Goal: Information Seeking & Learning: Understand process/instructions

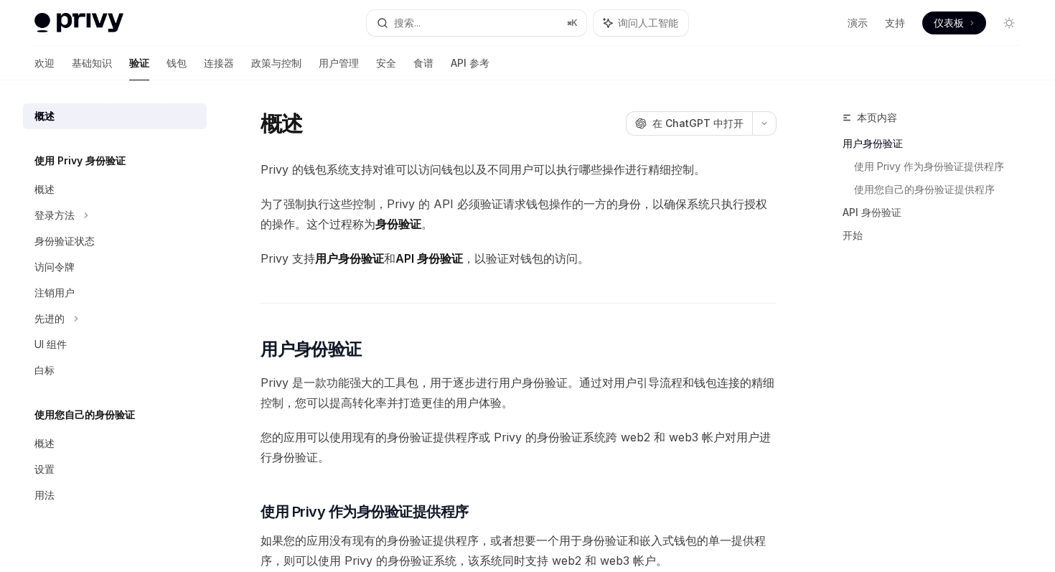
scroll to position [77, 0]
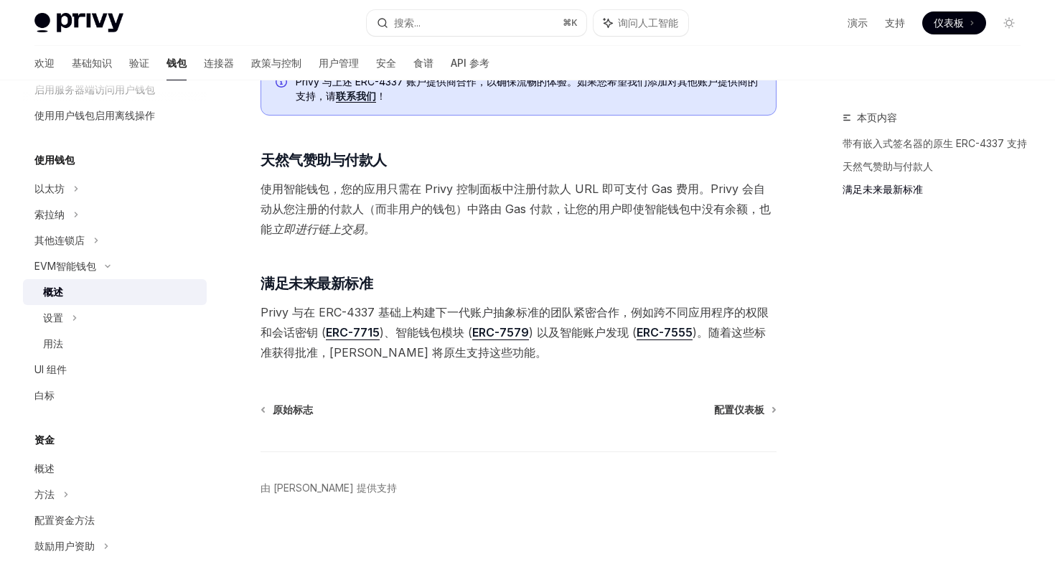
scroll to position [995, 0]
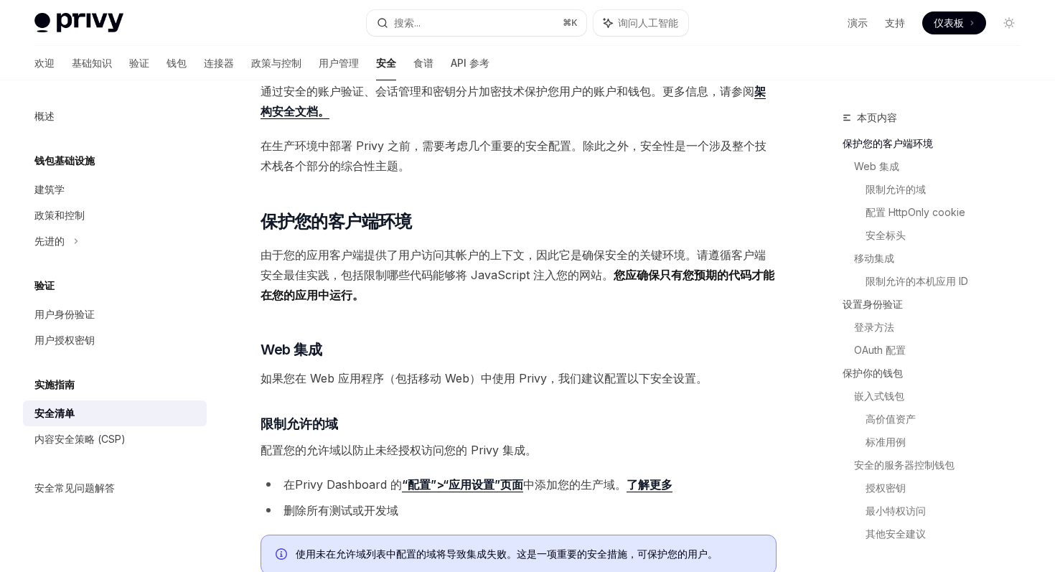
scroll to position [155, 0]
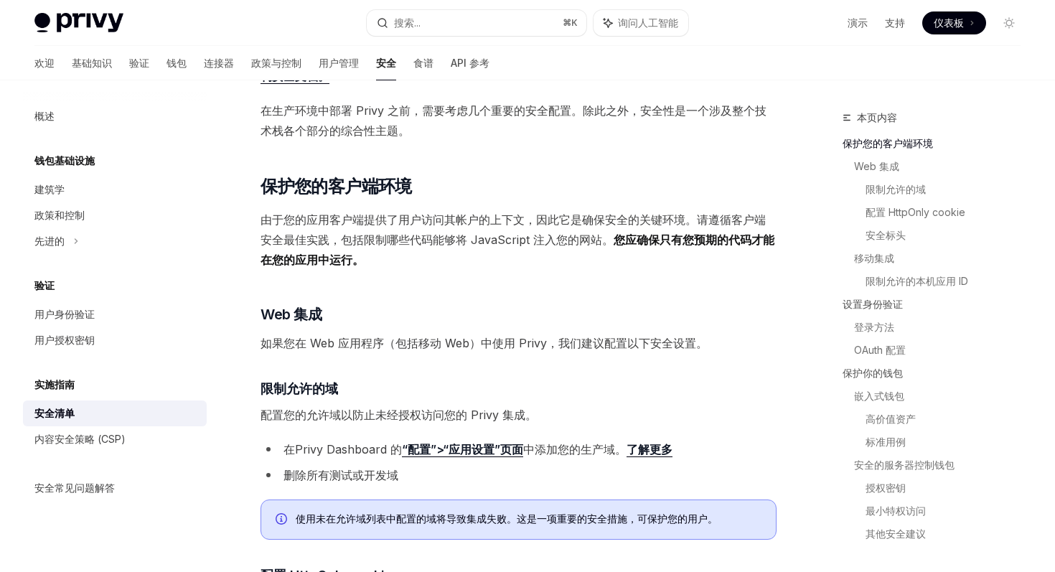
click at [471, 448] on font "“配置”>“应用设置”页面" at bounding box center [462, 449] width 121 height 14
click at [493, 26] on button "搜索... ⌘ K" at bounding box center [476, 23] width 219 height 26
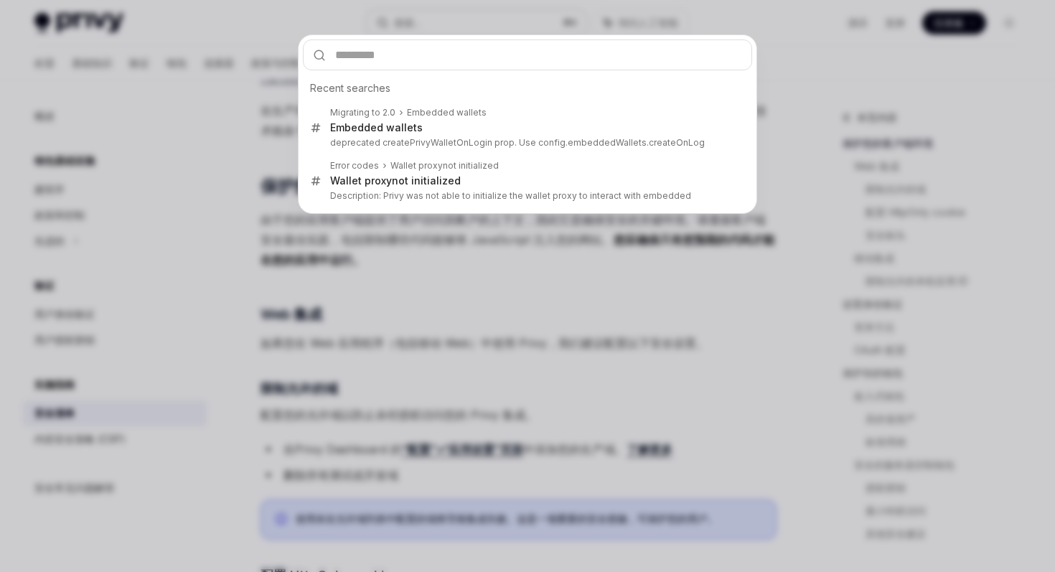
type input "**********"
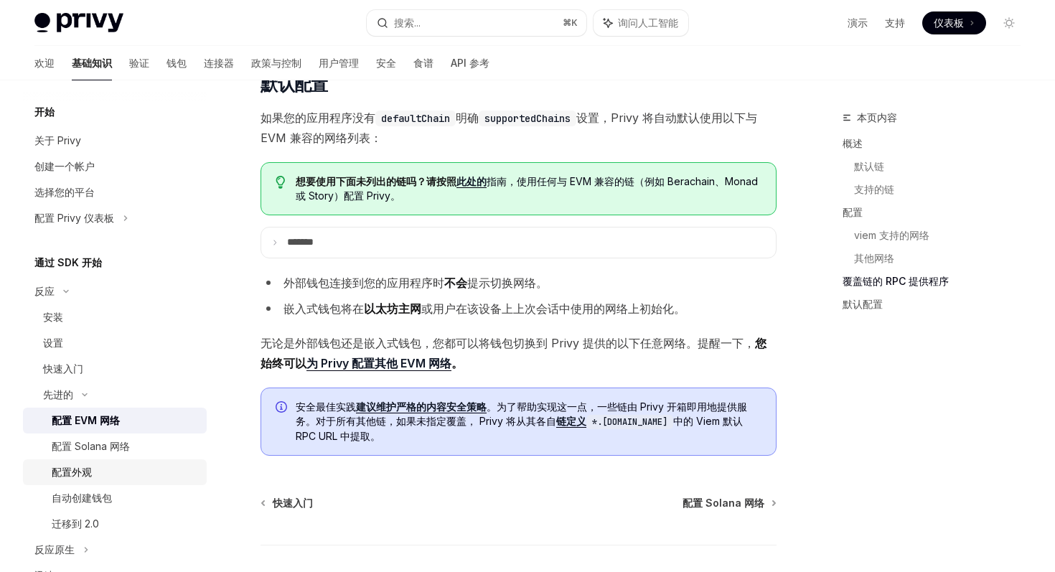
scroll to position [3101, 0]
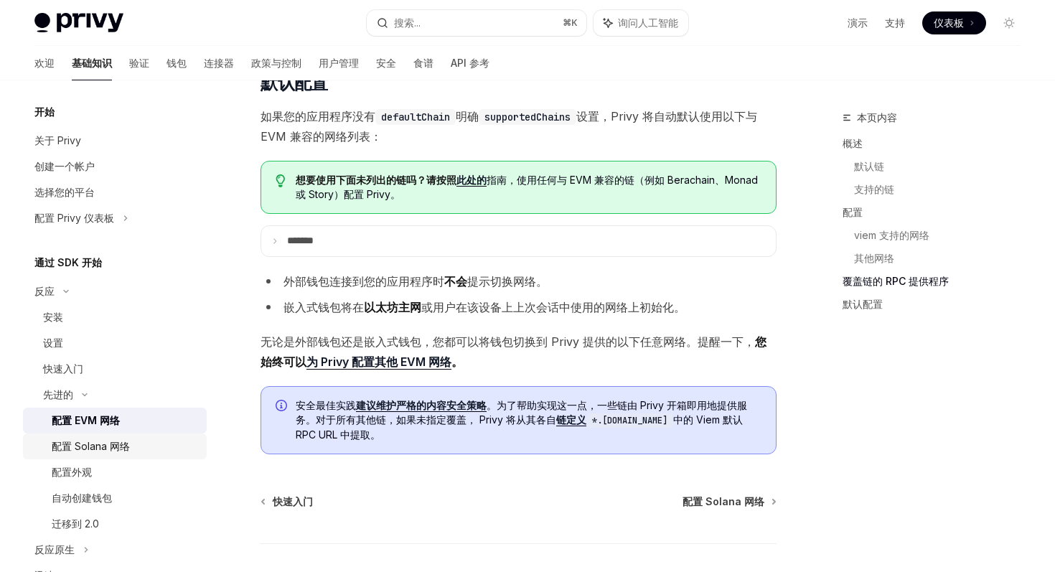
click at [123, 442] on font "配置 Solana 网络" at bounding box center [91, 446] width 78 height 12
type textarea "*"
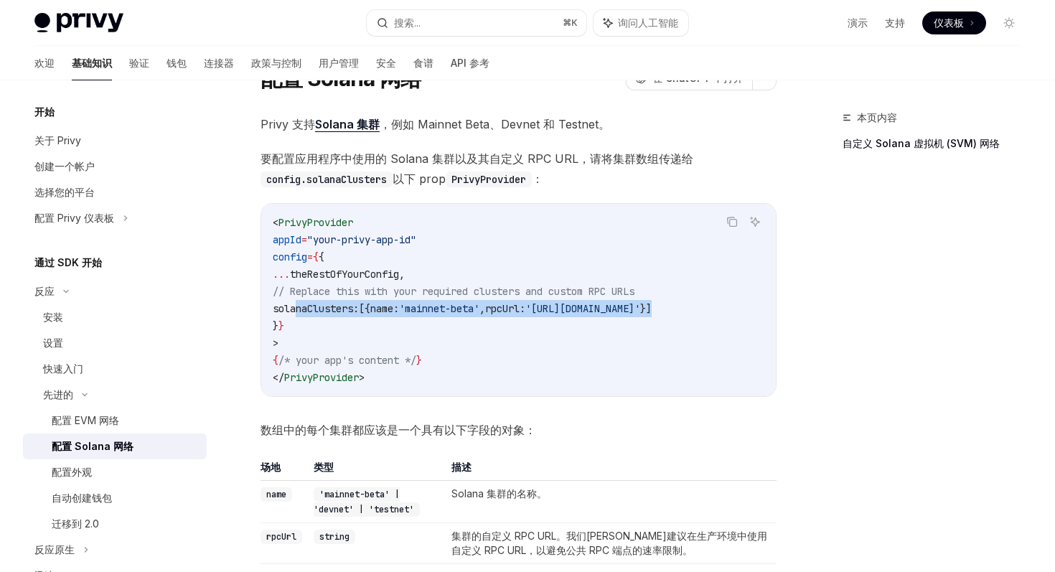
drag, startPoint x: 742, startPoint y: 310, endPoint x: 298, endPoint y: 309, distance: 444.2
click at [298, 309] on code "< PrivyProvider appId = "your-privy-app-id" config = { { ... theRestOfYourConfi…" at bounding box center [519, 300] width 492 height 172
copy span "solanaClusters: [{ name: 'mainnet-beta' , rpcUrl: '[URL][DOMAIN_NAME]' }]"
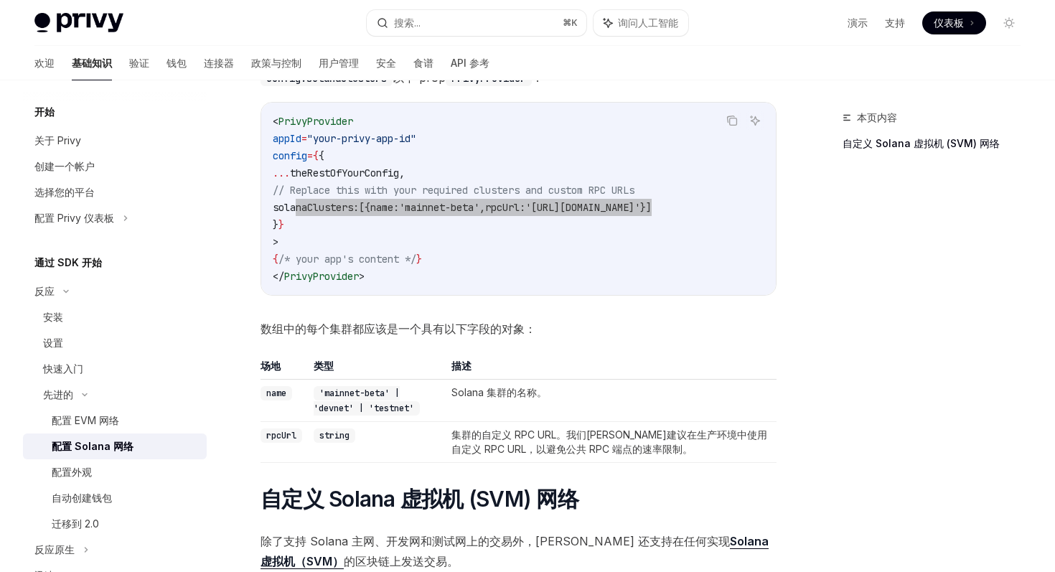
scroll to position [173, 0]
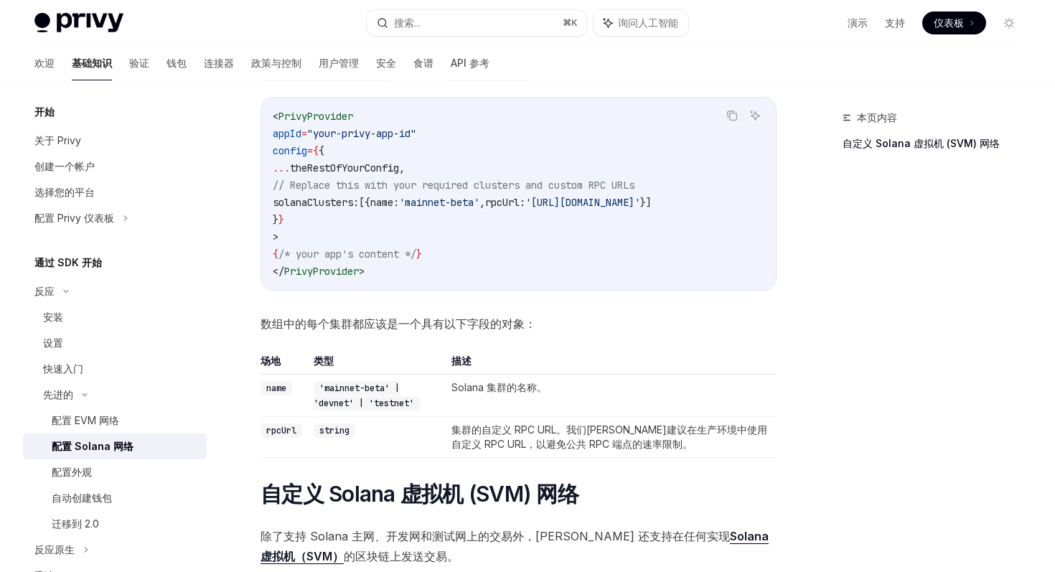
click at [380, 220] on code "< PrivyProvider appId = "your-privy-app-id" config = { { ... theRestOfYourConfi…" at bounding box center [519, 194] width 492 height 172
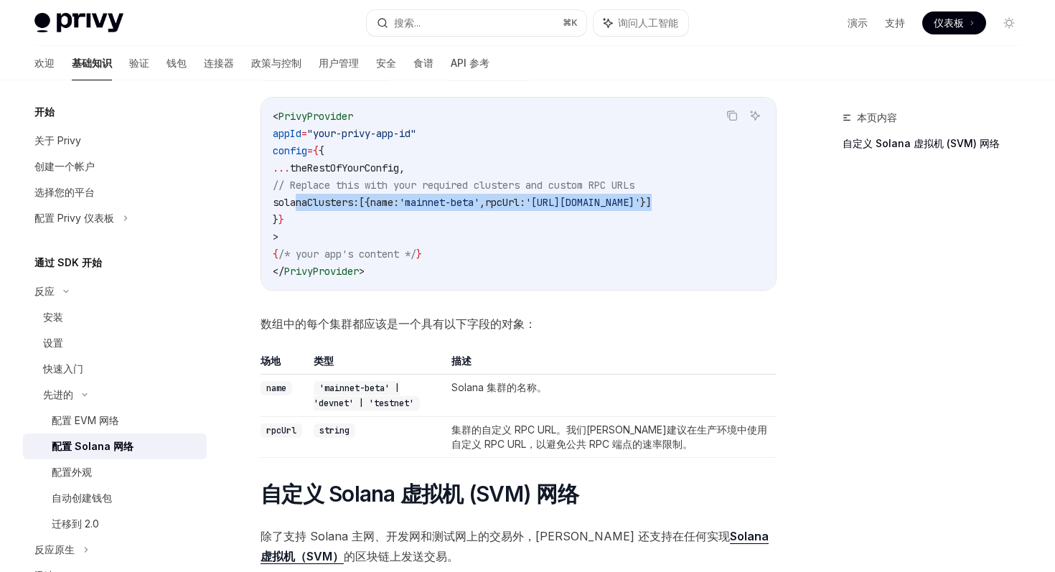
drag, startPoint x: 295, startPoint y: 203, endPoint x: 751, endPoint y: 205, distance: 455.7
click at [750, 205] on code "< PrivyProvider appId = "your-privy-app-id" config = { { ... theRestOfYourConfi…" at bounding box center [519, 194] width 492 height 172
copy span "solanaClusters: [{ name: 'mainnet-beta' , rpcUrl: '[URL][DOMAIN_NAME]' }]"
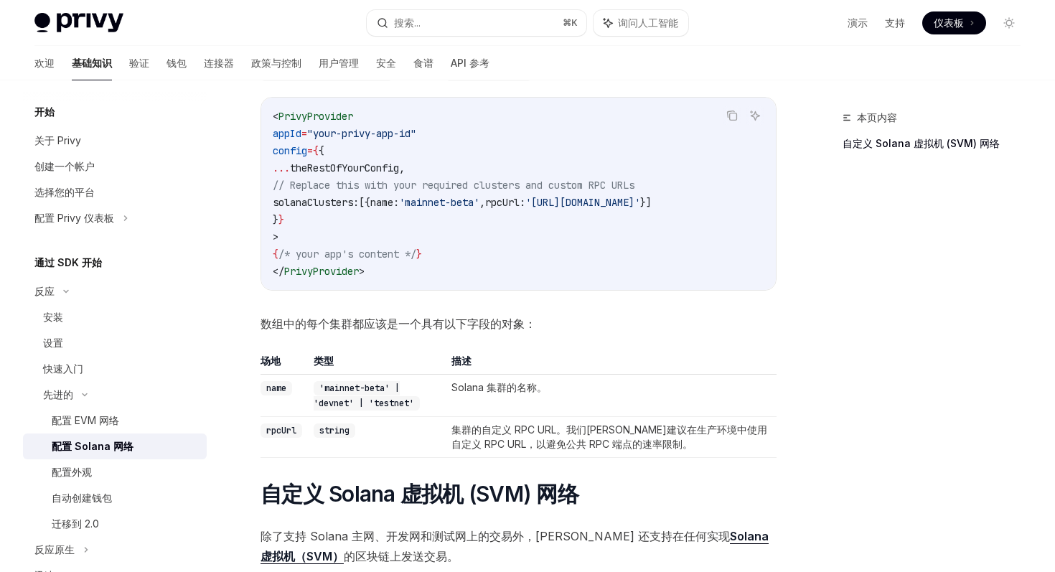
click at [524, 235] on code "< PrivyProvider appId = "your-privy-app-id" config = { { ... theRestOfYourConfi…" at bounding box center [519, 194] width 492 height 172
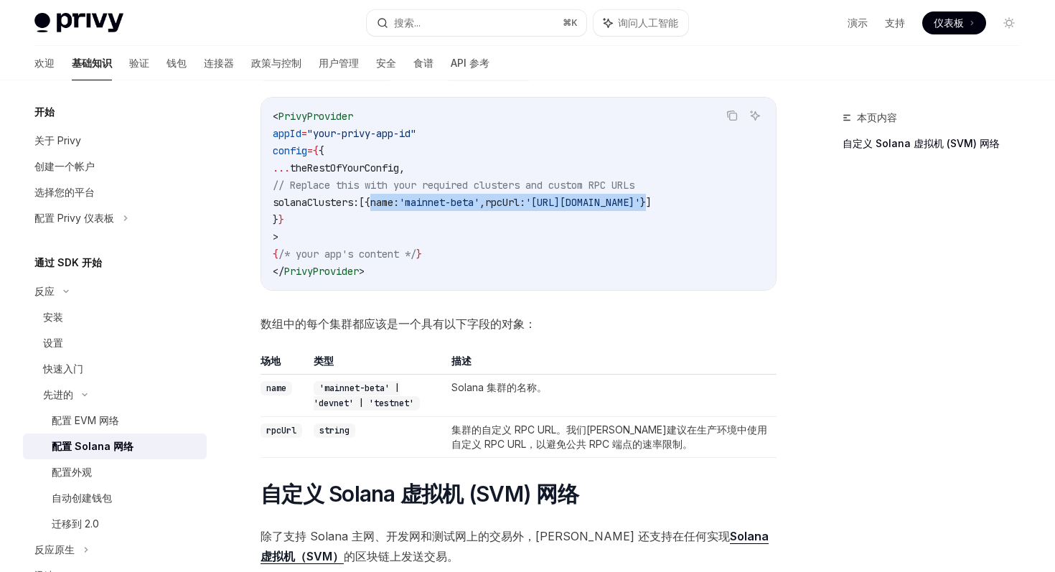
drag, startPoint x: 320, startPoint y: 202, endPoint x: 734, endPoint y: 202, distance: 414.0
click at [652, 202] on span "solanaClusters: [{ name: 'mainnet-beta' , rpcUrl: '[URL][DOMAIN_NAME]' }]" at bounding box center [462, 202] width 379 height 13
copy span "{ name: 'mainnet-beta' , rpcUrl: '[URL][DOMAIN_NAME]' }"
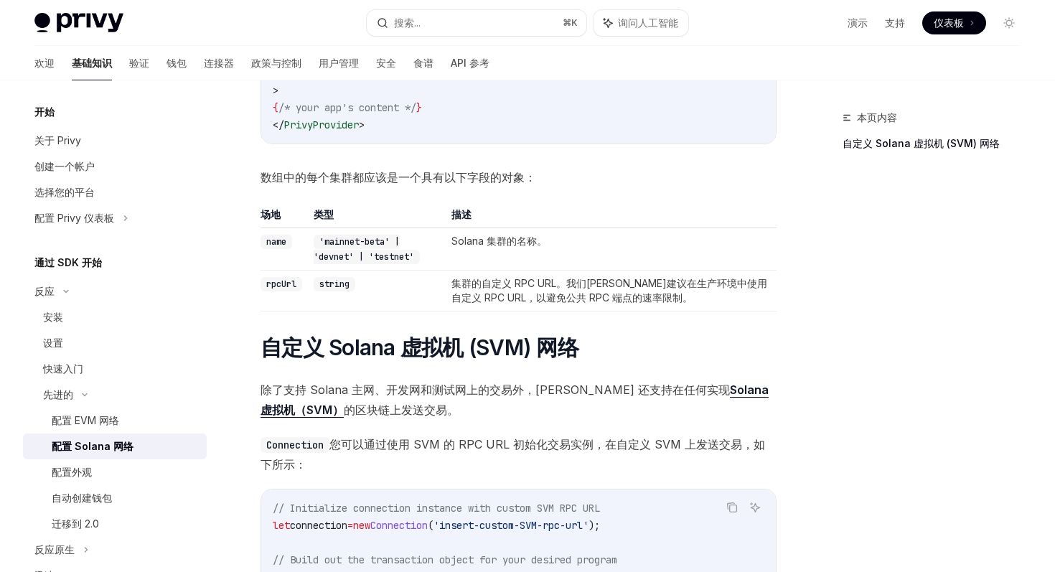
scroll to position [386, 0]
